Goal: Transaction & Acquisition: Obtain resource

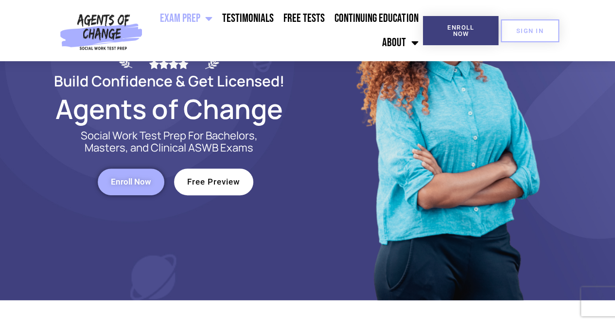
scroll to position [126, 0]
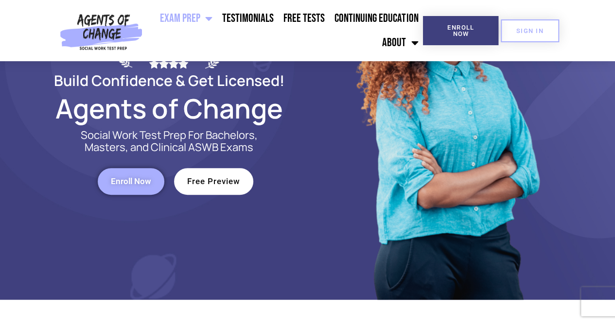
click at [127, 179] on span "Enroll Now" at bounding box center [131, 181] width 40 height 8
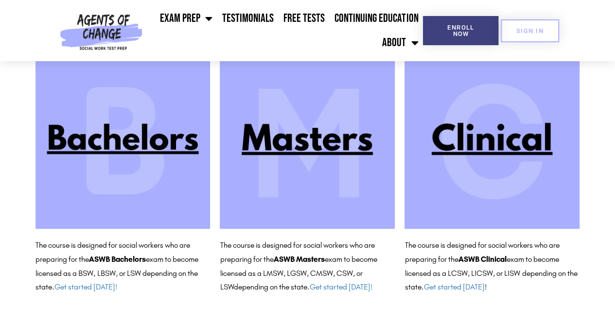
scroll to position [105, 0]
click at [486, 137] on img at bounding box center [491, 141] width 175 height 175
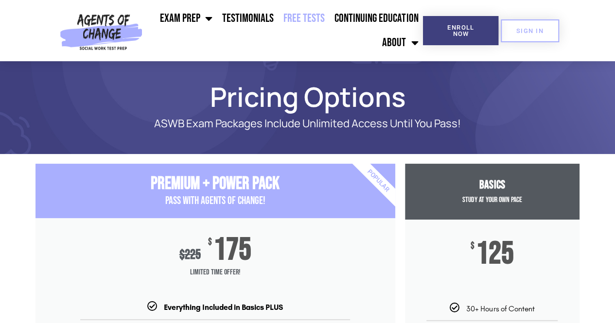
click at [317, 22] on link "Free Tests" at bounding box center [303, 18] width 51 height 24
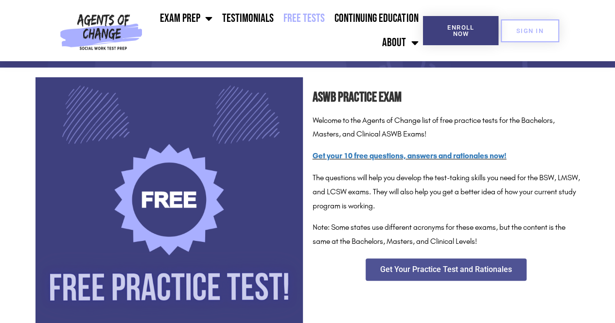
scroll to position [133, 0]
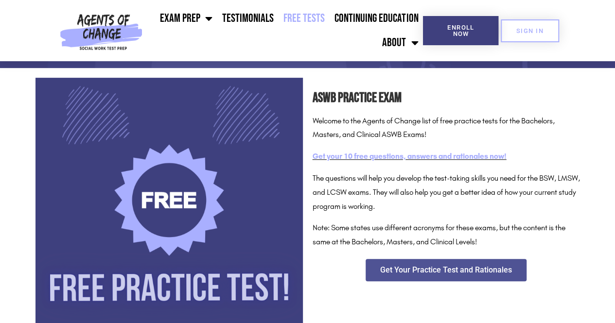
click at [364, 156] on link "Get your 10 free questions, answers and rationales now!" at bounding box center [410, 156] width 194 height 9
